Goal: Task Accomplishment & Management: Manage account settings

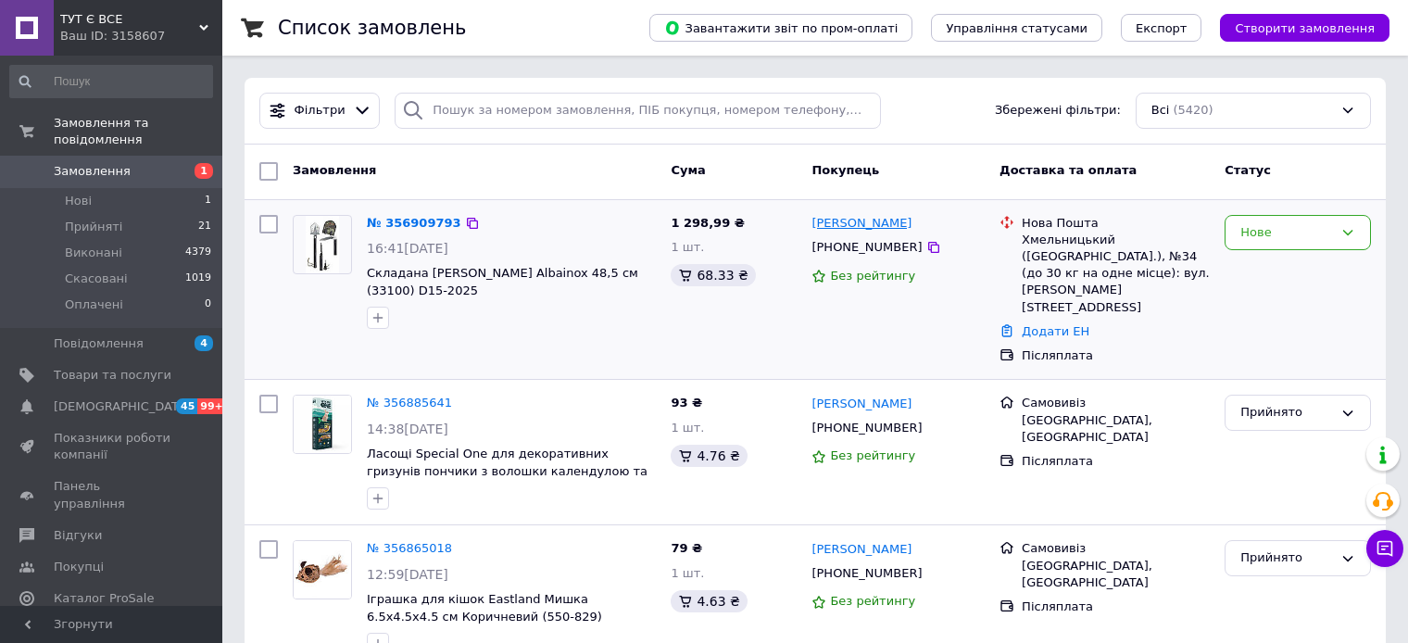
copy link "[PERSON_NAME]"
drag, startPoint x: 932, startPoint y: 221, endPoint x: 814, endPoint y: 221, distance: 117.7
click at [814, 221] on div "[PERSON_NAME]" at bounding box center [898, 223] width 177 height 21
click at [928, 249] on icon at bounding box center [933, 247] width 11 height 11
click at [465, 224] on icon at bounding box center [472, 223] width 15 height 15
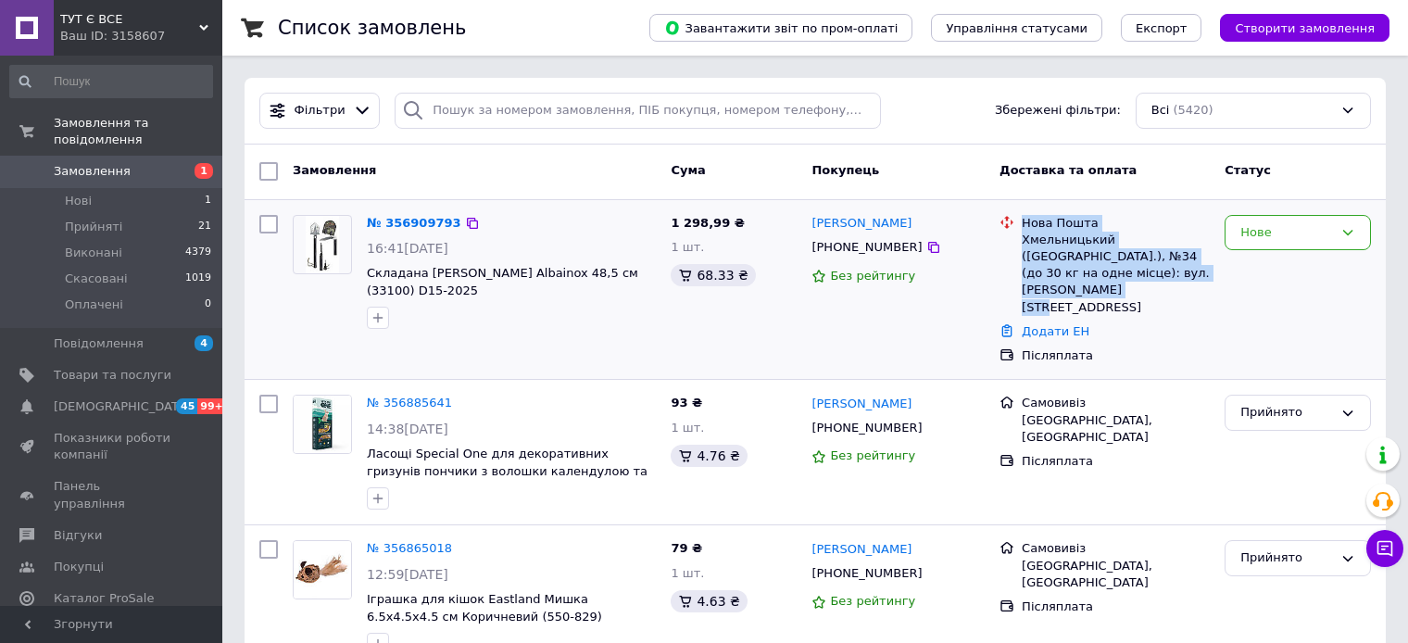
copy div "Нова Пошта Хмельницький (Хмельницька обл.), №34 (до 30 кг на одне місце): вул. …"
drag, startPoint x: 1021, startPoint y: 215, endPoint x: 1215, endPoint y: 280, distance: 204.2
click at [1215, 280] on div "Нова Пошта Хмельницький (Хмельницька обл.), №34 (до 30 кг на одне місце): вул. …" at bounding box center [1104, 290] width 225 height 165
click at [1284, 242] on div "Нове" at bounding box center [1298, 233] width 146 height 36
click at [1281, 269] on li "Прийнято" at bounding box center [1298, 271] width 145 height 34
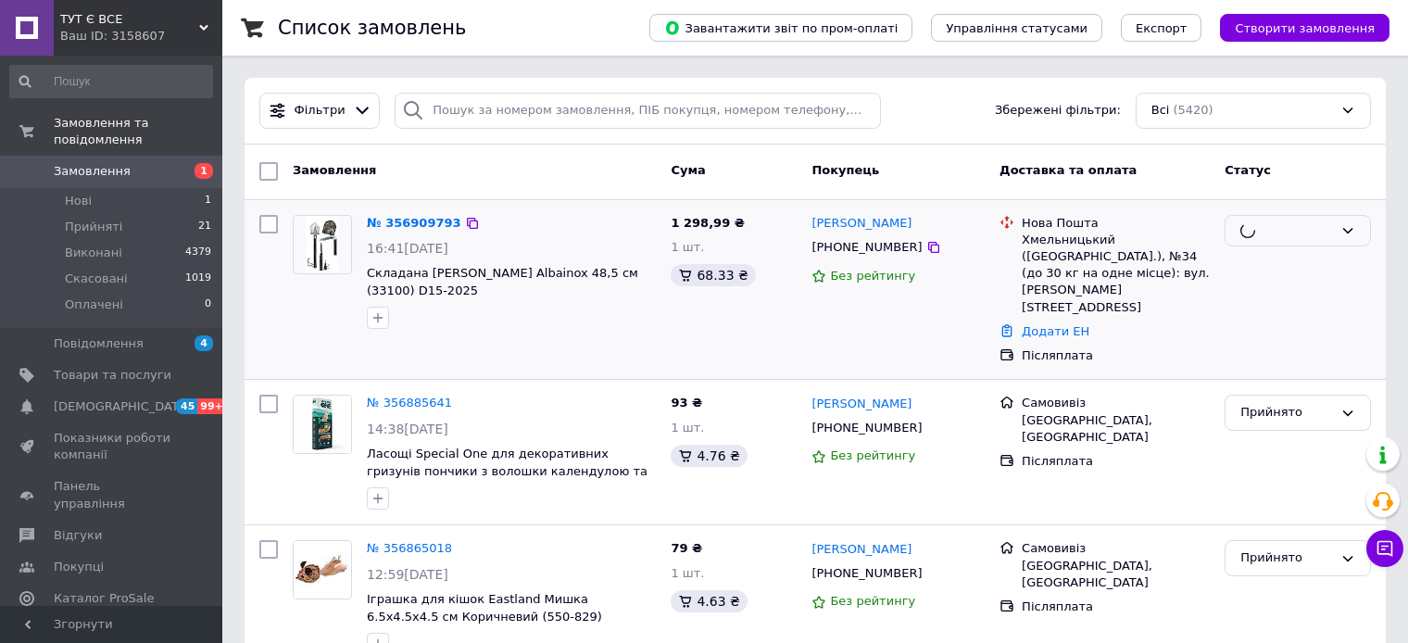
click at [1201, 347] on div "Післяплата" at bounding box center [1116, 355] width 188 height 17
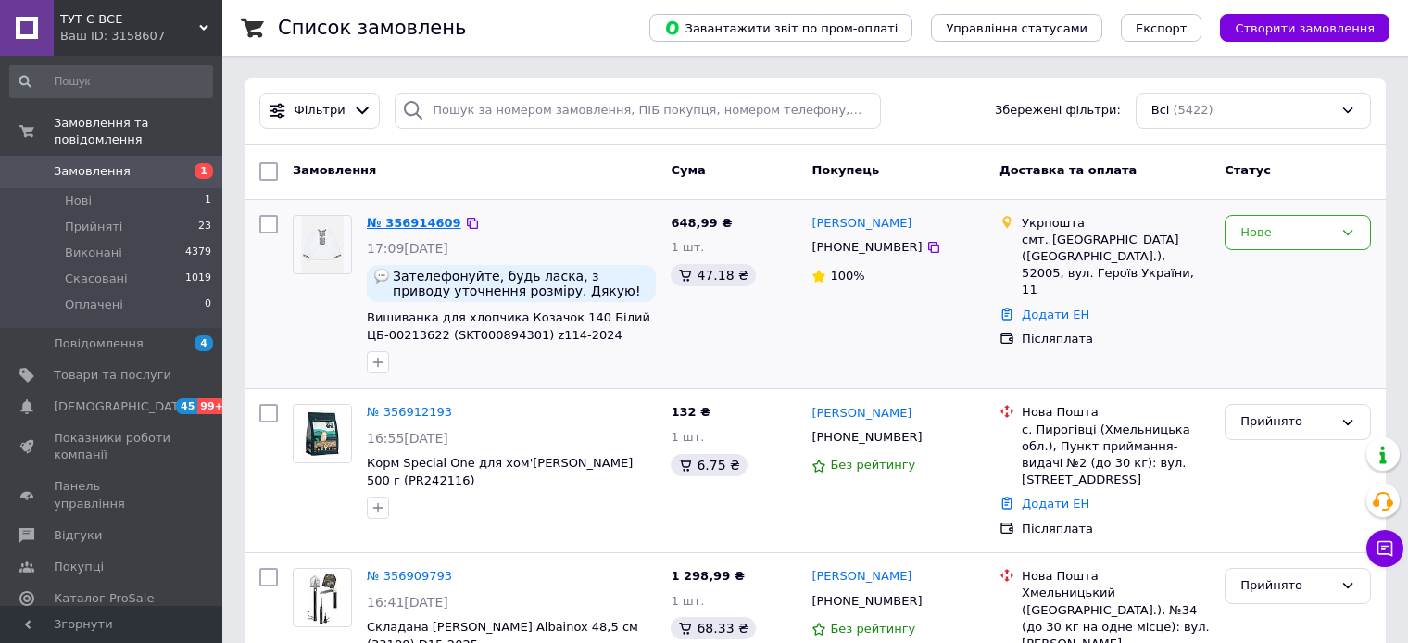
click at [401, 222] on link "№ 356914609" at bounding box center [414, 223] width 95 height 14
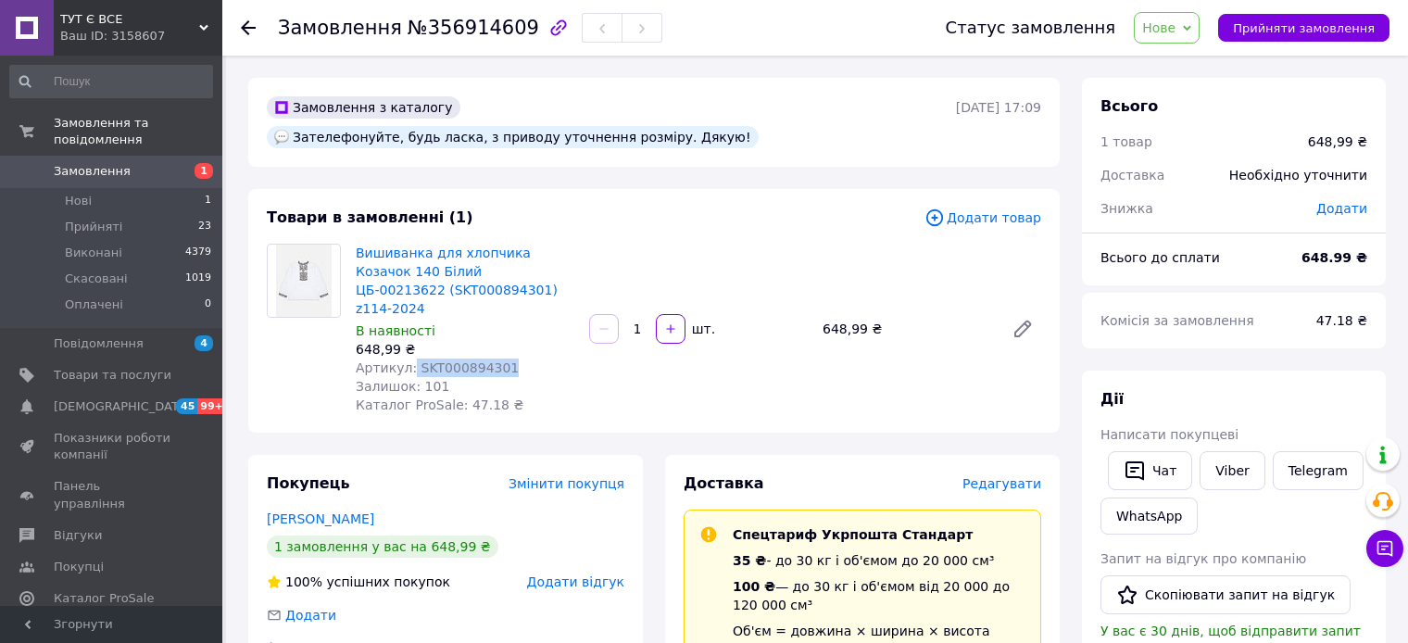
drag, startPoint x: 409, startPoint y: 324, endPoint x: 548, endPoint y: 324, distance: 139.0
click at [548, 359] on div "Артикул: SKT000894301" at bounding box center [465, 368] width 219 height 19
click at [250, 24] on icon at bounding box center [248, 27] width 15 height 15
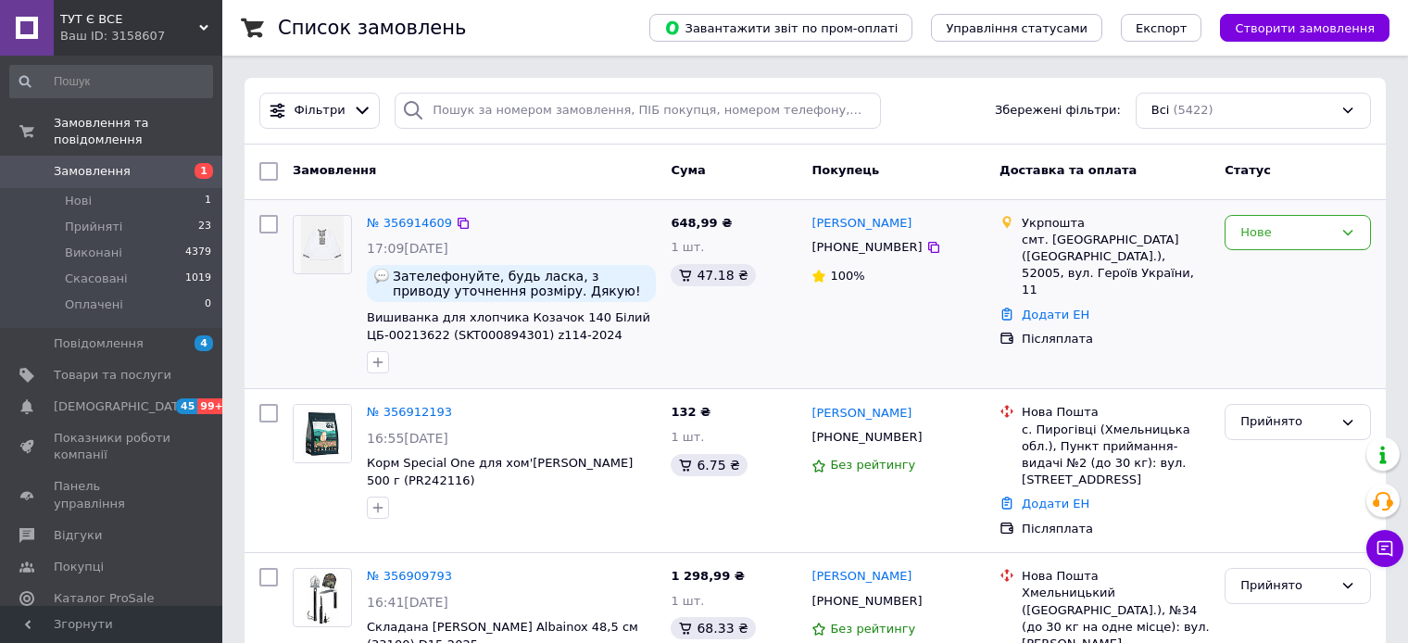
copy link "[PERSON_NAME]"
drag, startPoint x: 920, startPoint y: 227, endPoint x: 807, endPoint y: 226, distance: 113.0
click at [807, 226] on div "[PERSON_NAME] [PHONE_NUMBER] 100%" at bounding box center [898, 295] width 188 height 174
click at [927, 248] on icon at bounding box center [934, 247] width 15 height 15
click at [456, 226] on icon at bounding box center [463, 223] width 15 height 15
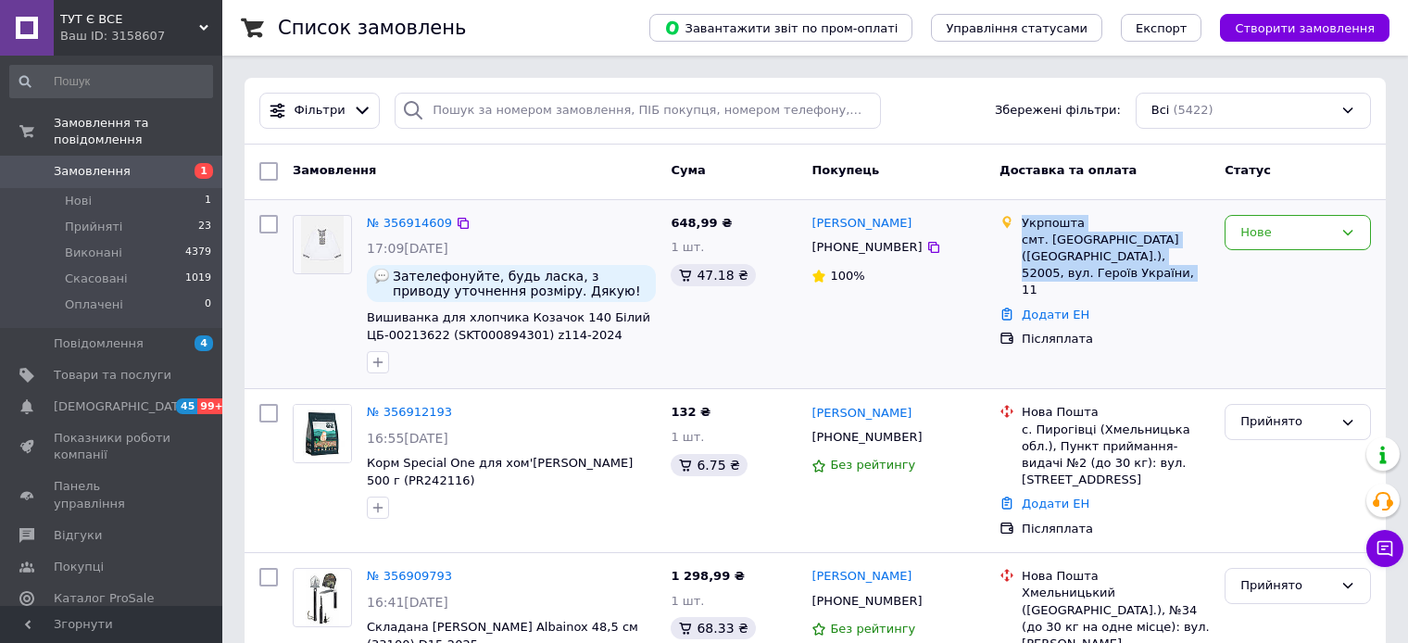
copy div "Укрпошта смт. [GEOGRAPHIC_DATA] ([GEOGRAPHIC_DATA].), 52005, вул. Героїв Україн…"
drag, startPoint x: 1023, startPoint y: 212, endPoint x: 1180, endPoint y: 272, distance: 168.6
click at [1180, 272] on li "Укрпошта смт. [GEOGRAPHIC_DATA] ([GEOGRAPHIC_DATA].), 52005, вул. Героїв Україн…" at bounding box center [1105, 257] width 210 height 92
click at [1313, 230] on div "Нове" at bounding box center [1287, 232] width 93 height 19
click at [1294, 269] on li "Прийнято" at bounding box center [1298, 271] width 145 height 34
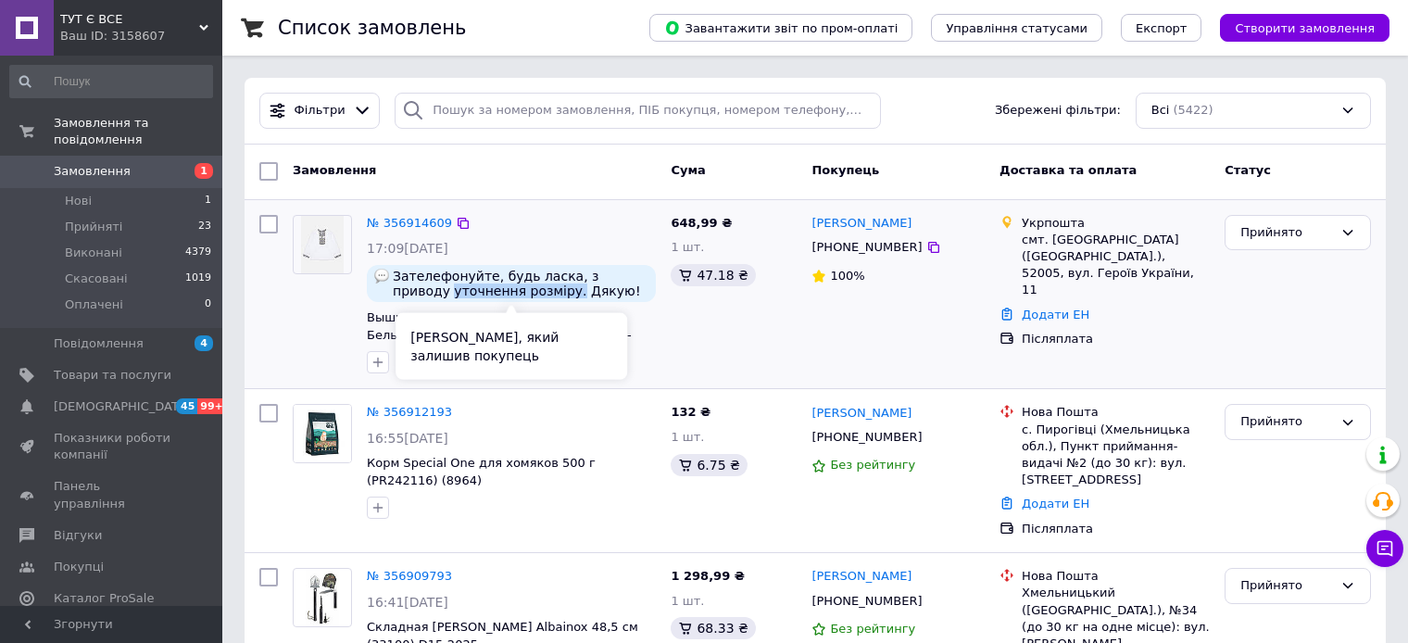
copy span "уточнення розміру."
drag, startPoint x: 391, startPoint y: 297, endPoint x: 510, endPoint y: 298, distance: 118.6
click at [510, 298] on div "Зателефонуйте, будь ласка, з приводу уточнення розміру. Дякую!" at bounding box center [511, 283] width 289 height 37
